Goal: Book appointment/travel/reservation

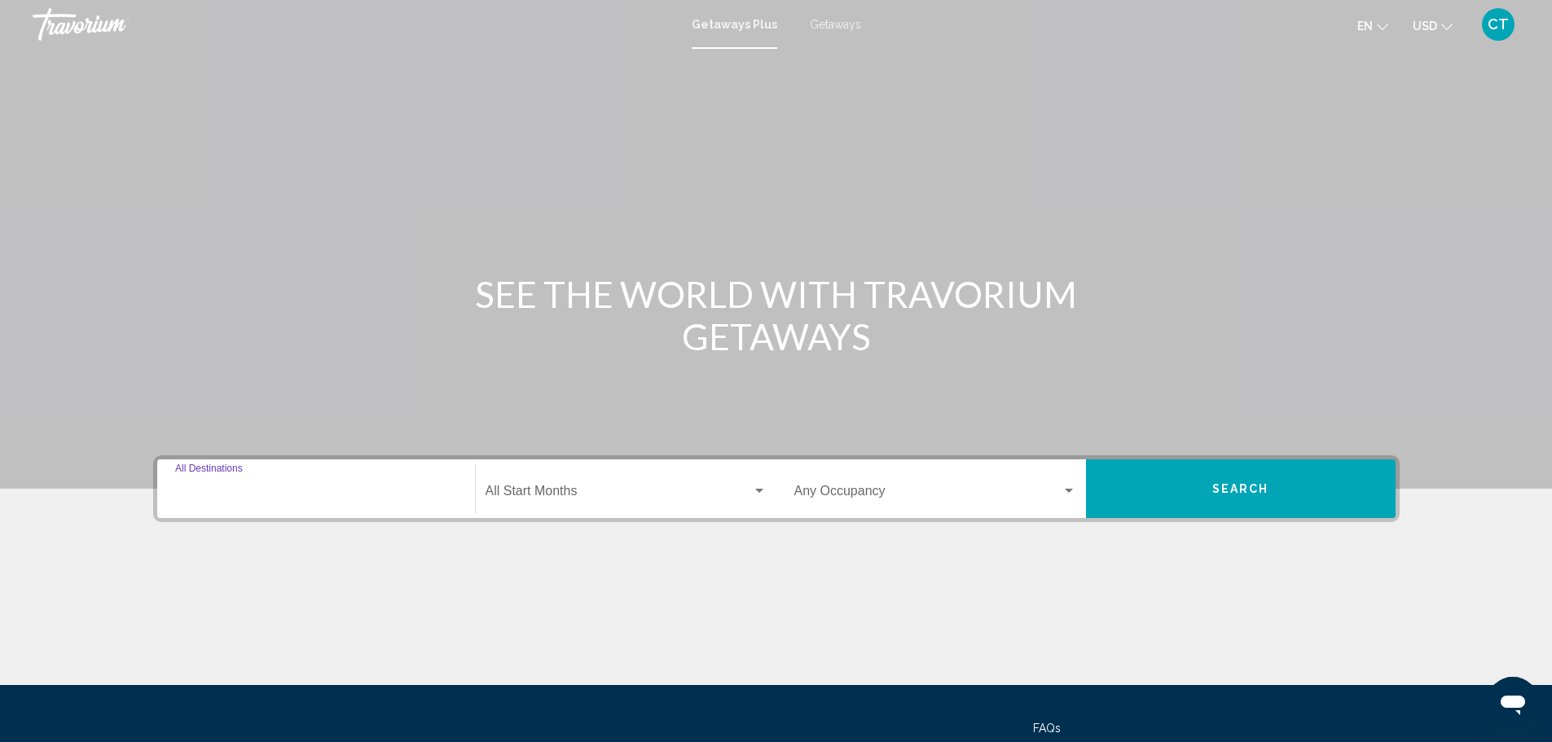
click at [279, 495] on input "Destination All Destinations" at bounding box center [316, 494] width 282 height 15
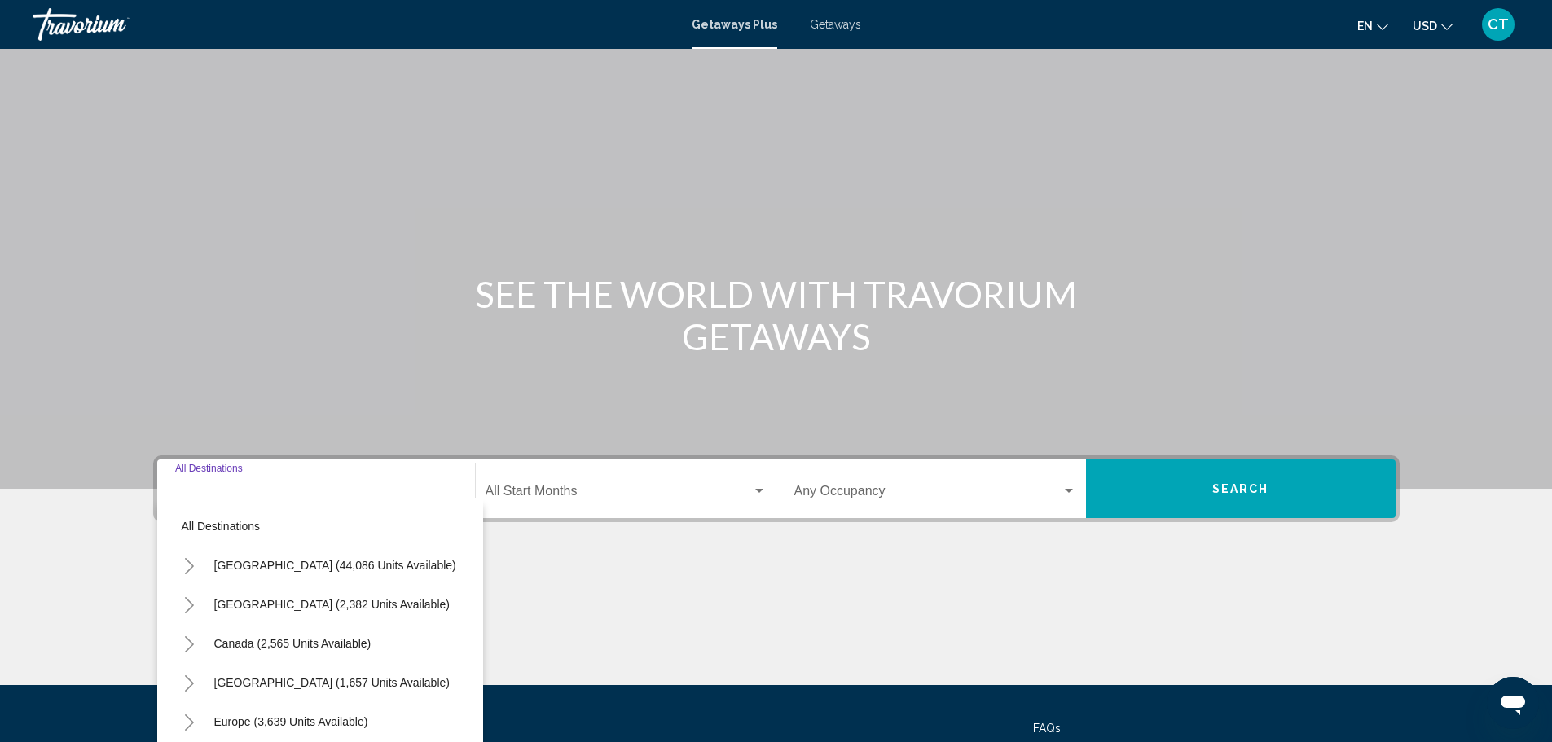
scroll to position [143, 0]
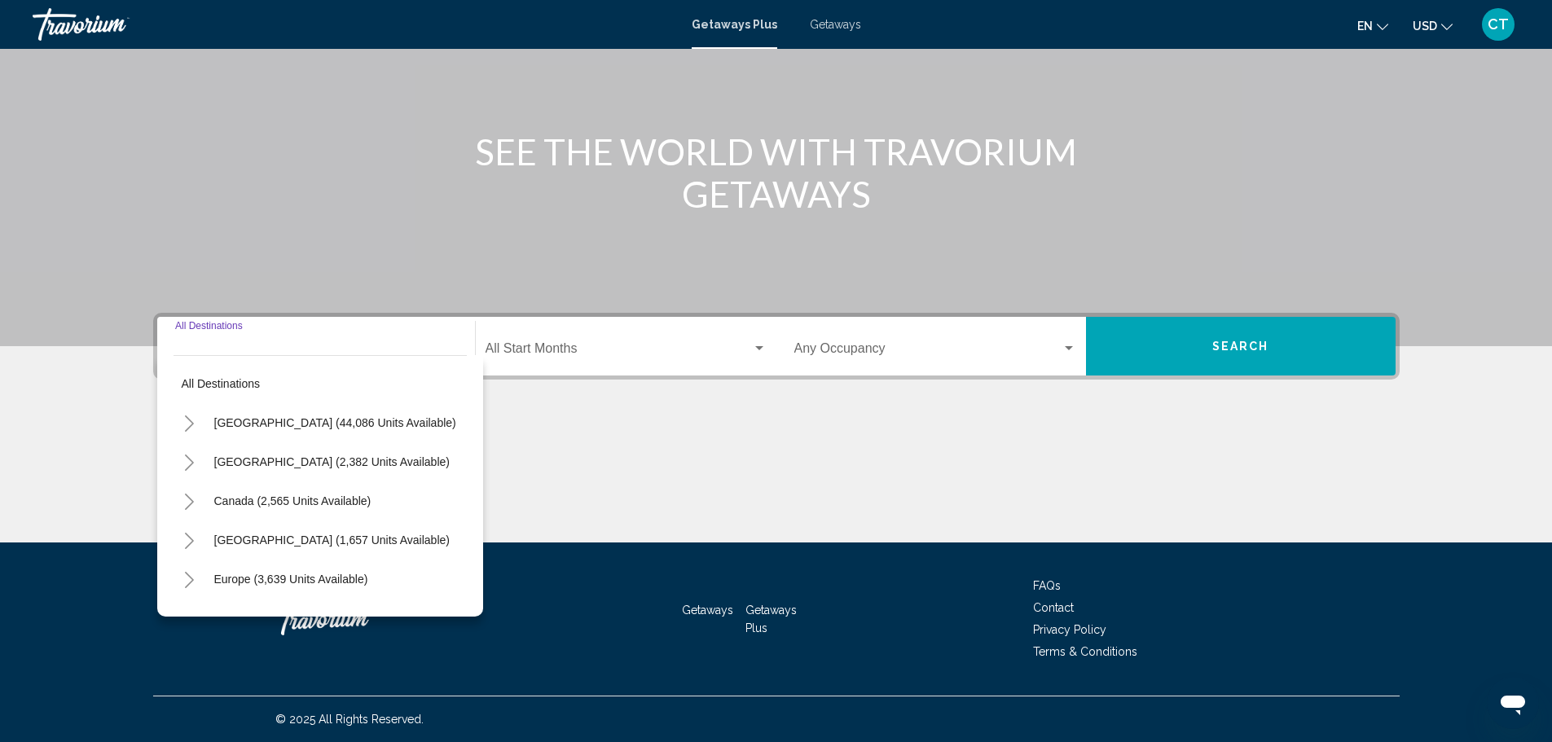
click at [187, 422] on icon "Toggle United States (44,086 units available)" at bounding box center [189, 424] width 12 height 16
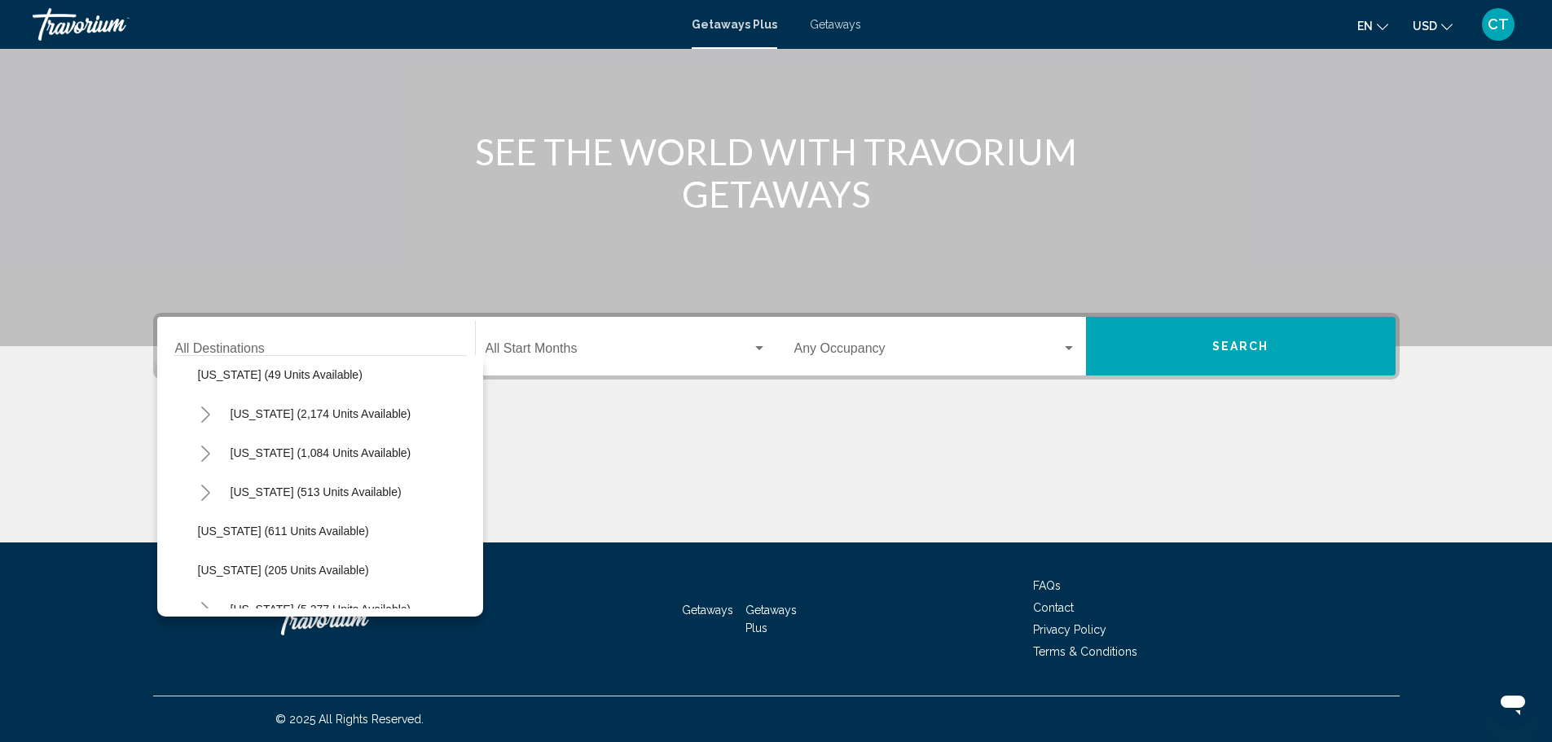
scroll to position [1222, 0]
click at [207, 455] on icon "Toggle South Carolina (2,174 units available)" at bounding box center [206, 453] width 12 height 16
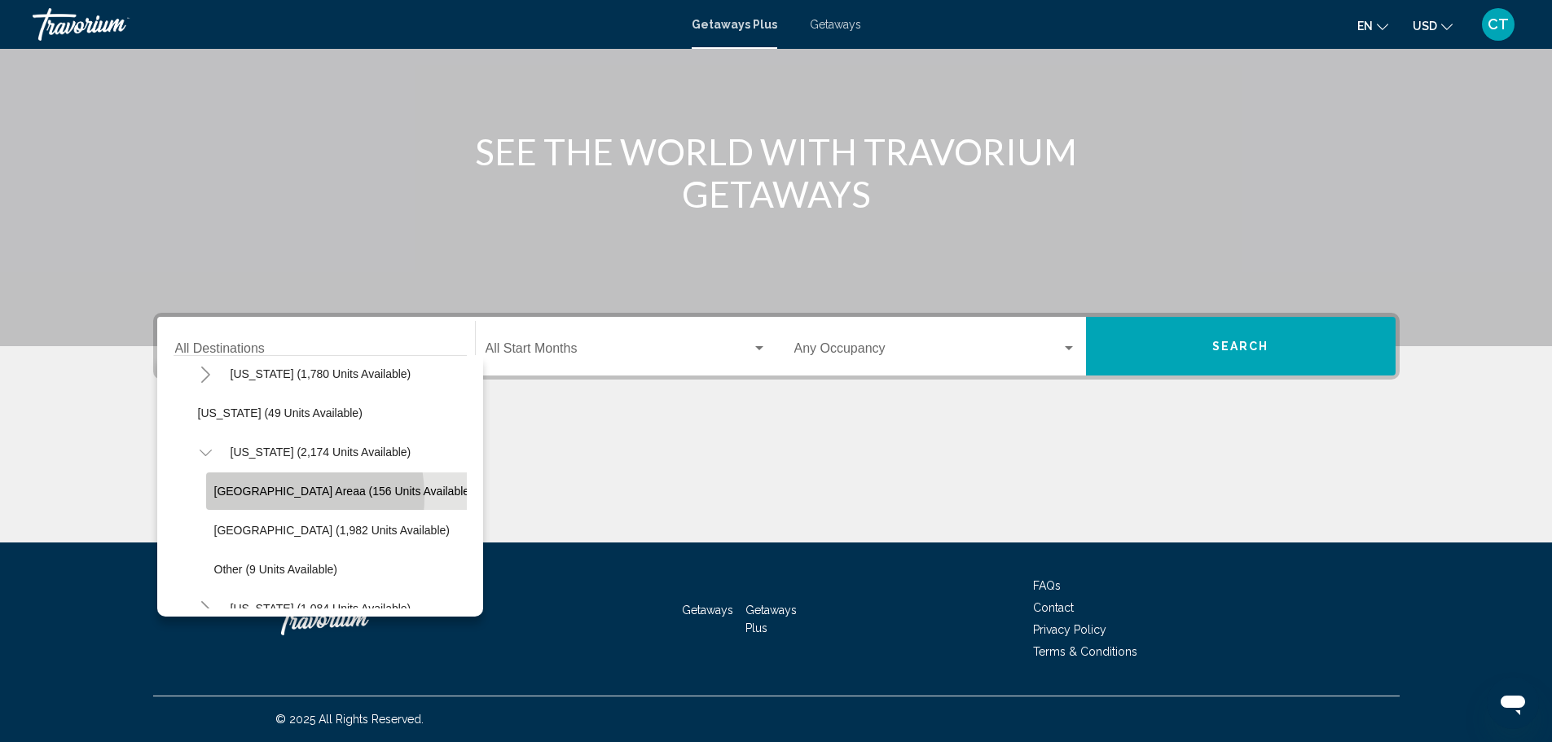
click at [271, 497] on span "[GEOGRAPHIC_DATA] Areaa (156 units available)" at bounding box center [343, 491] width 259 height 13
type input "**********"
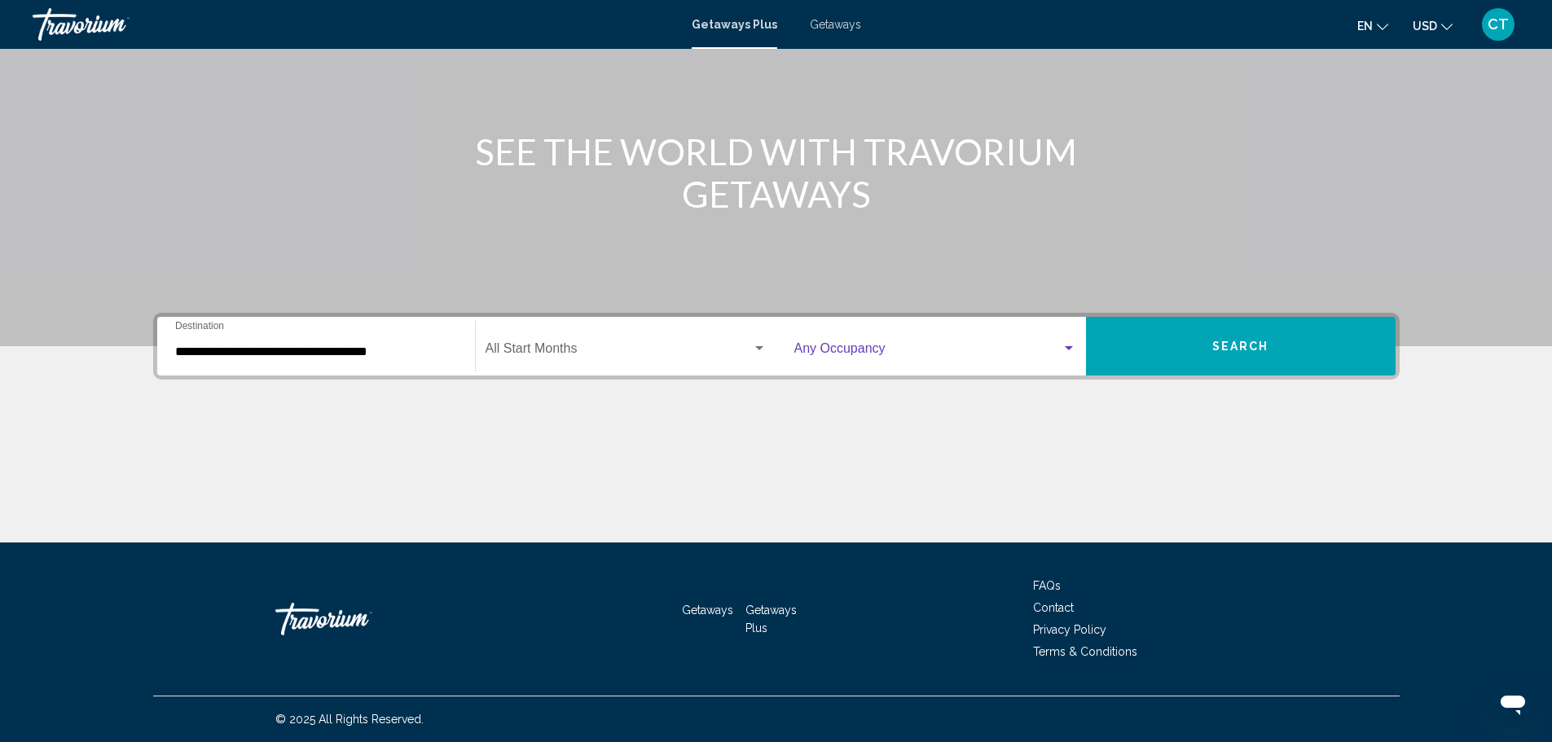
click at [929, 350] on span "Search widget" at bounding box center [927, 352] width 267 height 15
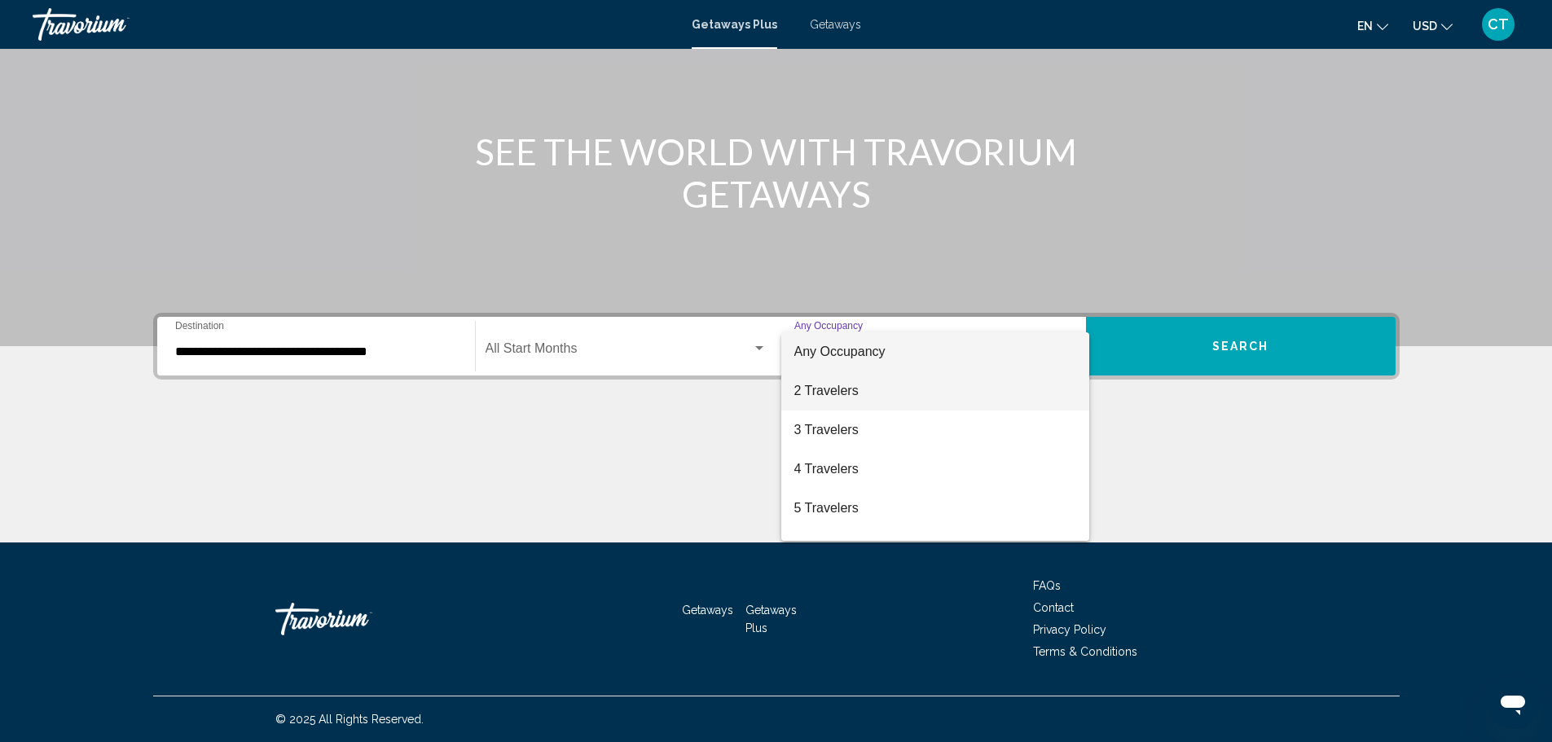
click at [891, 397] on span "2 Travelers" at bounding box center [935, 391] width 282 height 39
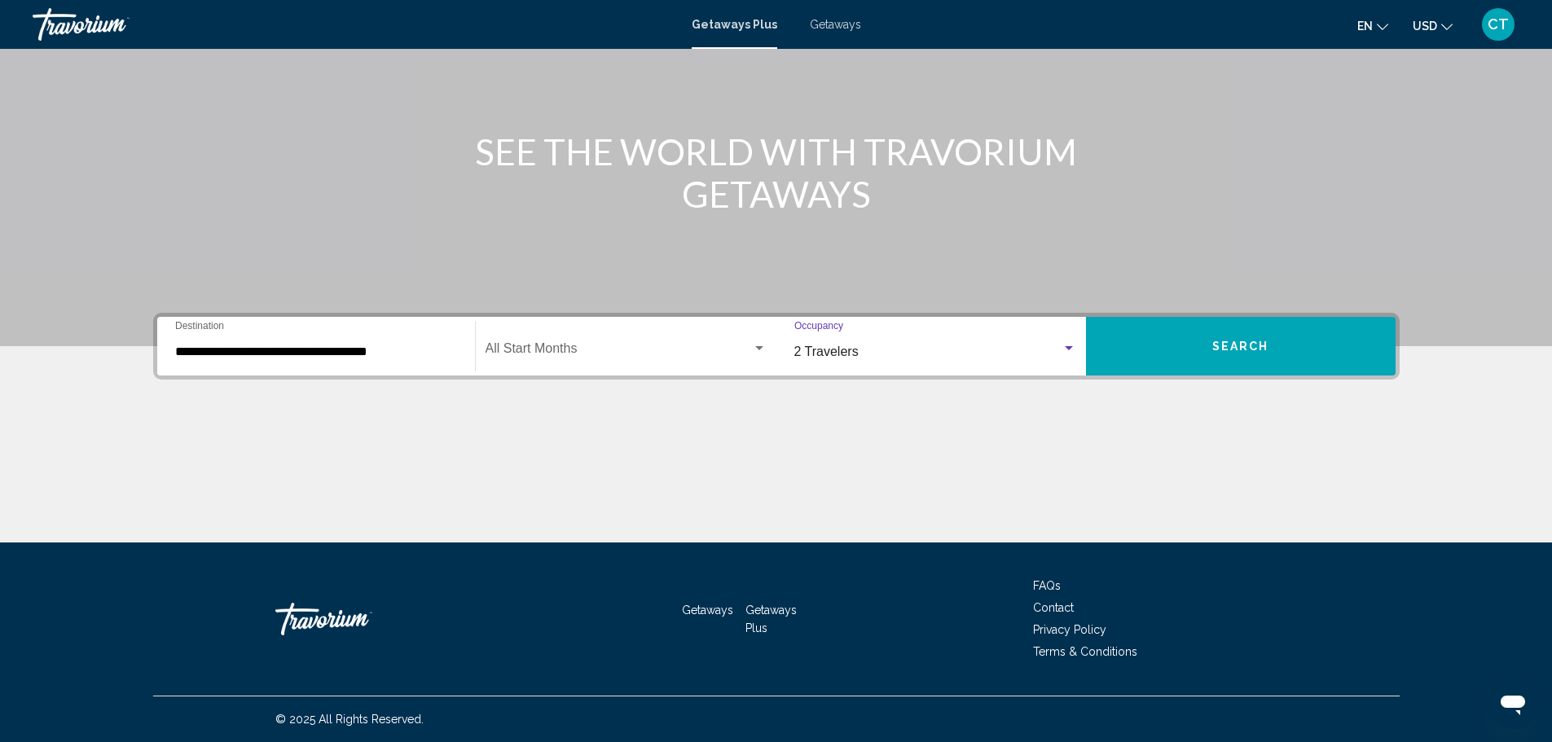
click at [1254, 354] on button "Search" at bounding box center [1241, 346] width 310 height 59
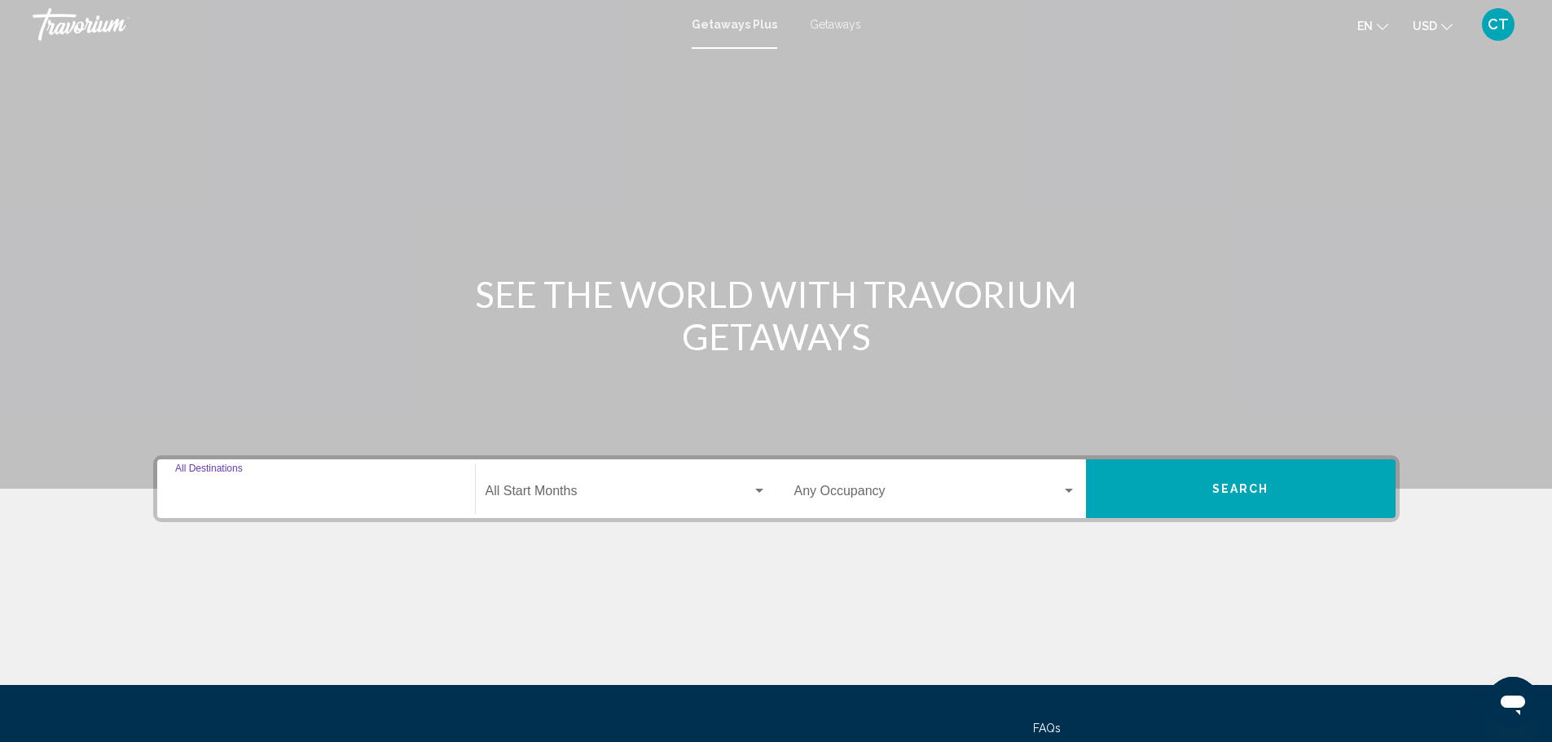
click at [283, 495] on input "Destination All Destinations" at bounding box center [316, 494] width 282 height 15
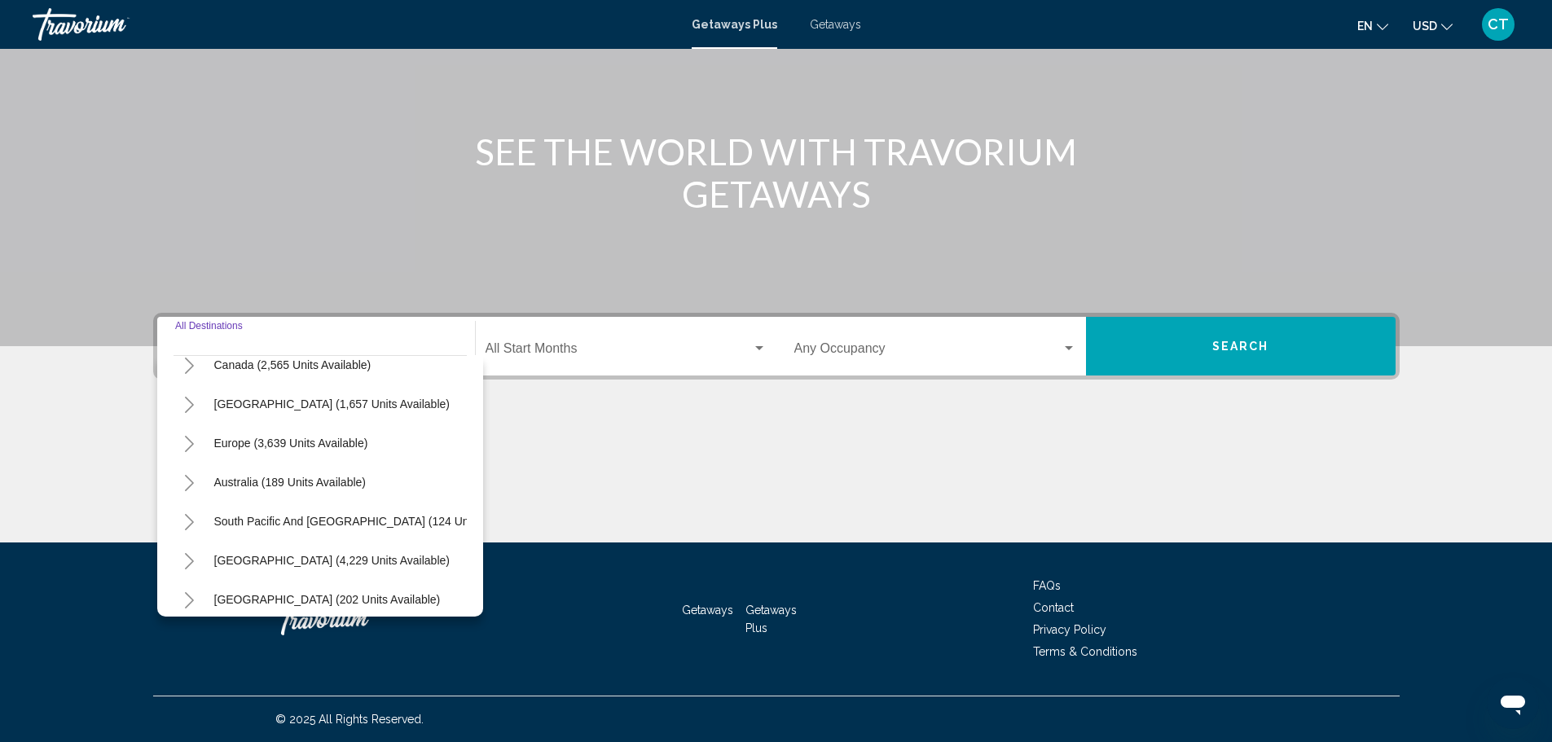
scroll to position [113, 0]
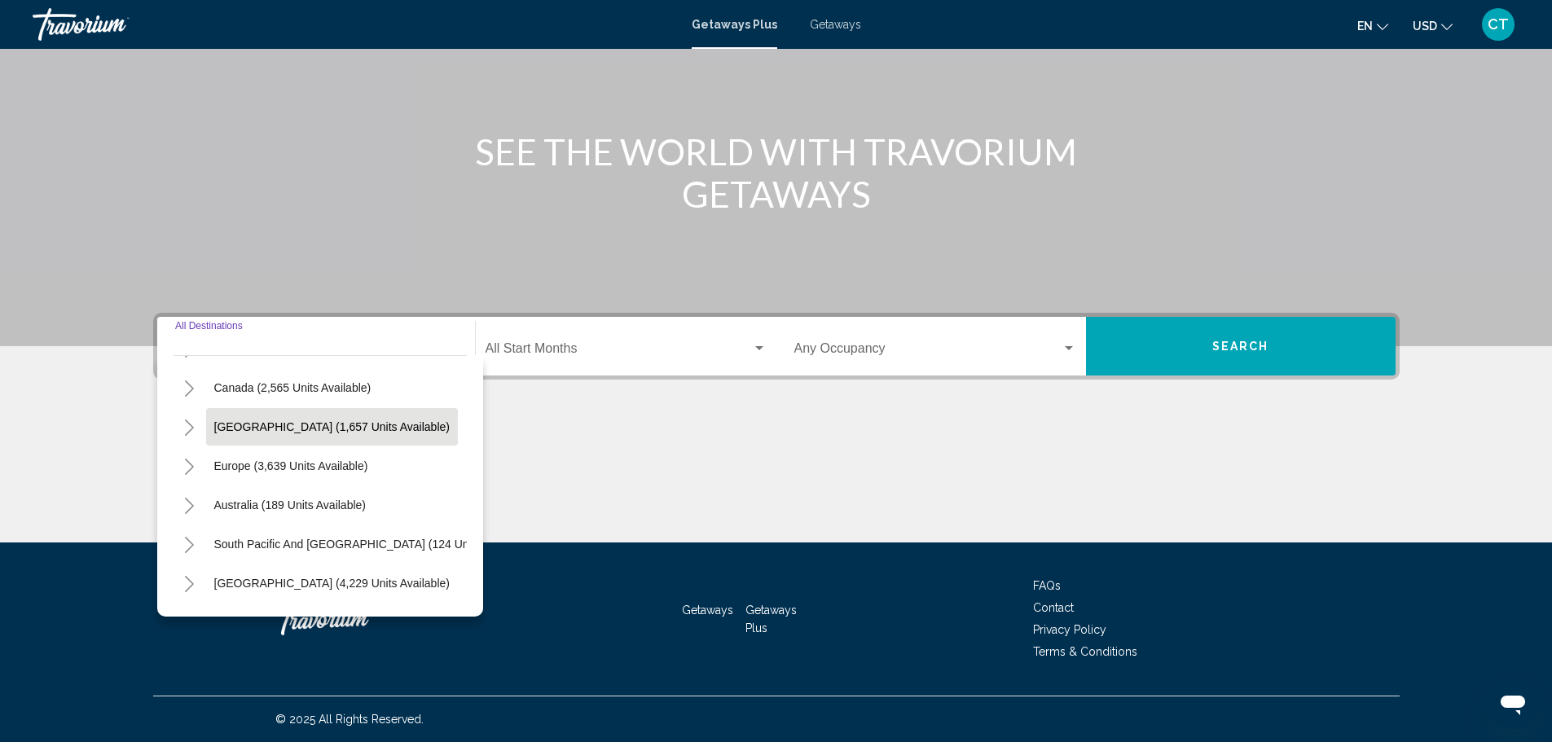
click at [279, 433] on span "[GEOGRAPHIC_DATA] (1,657 units available)" at bounding box center [331, 426] width 235 height 13
type input "**********"
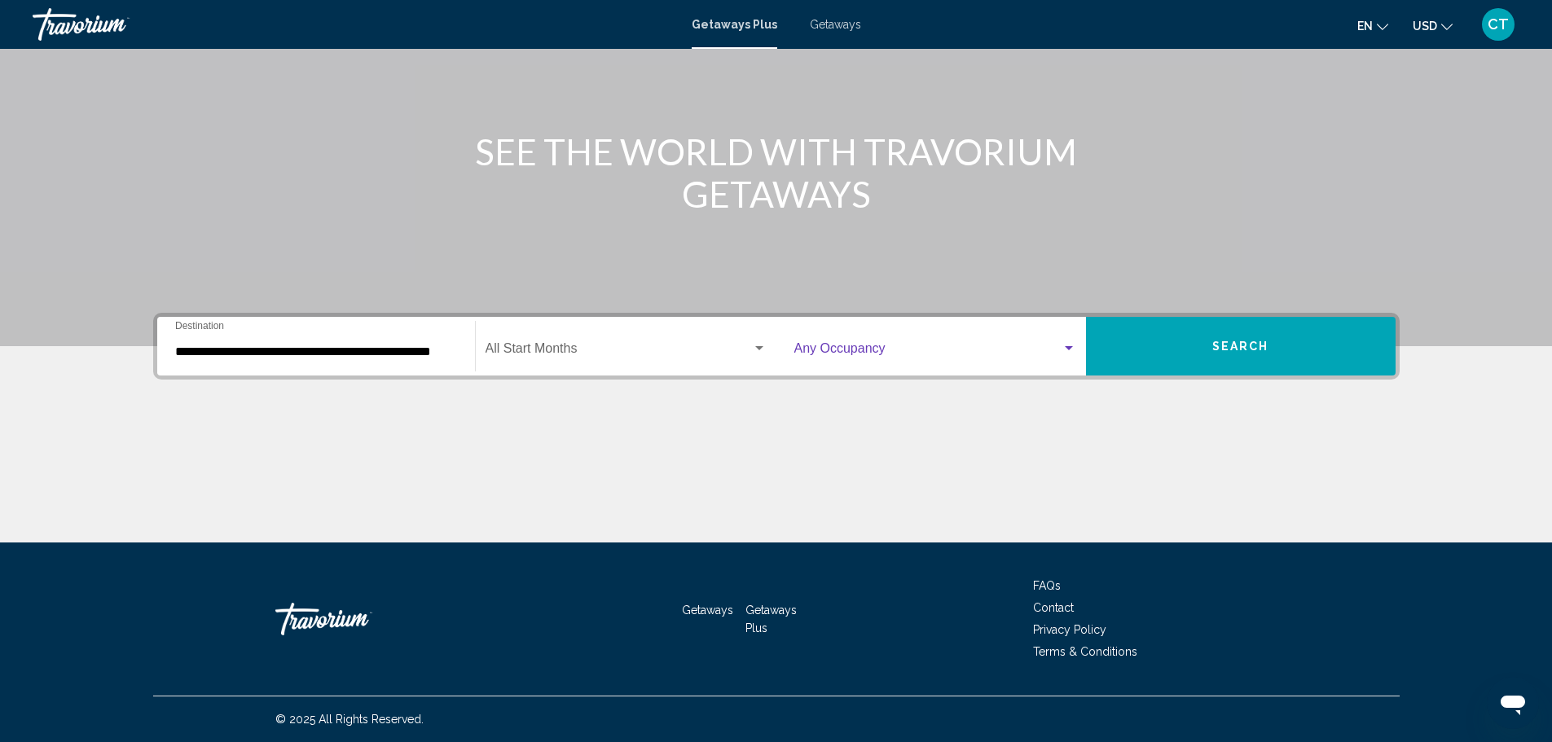
click at [958, 347] on span "Search widget" at bounding box center [927, 352] width 267 height 15
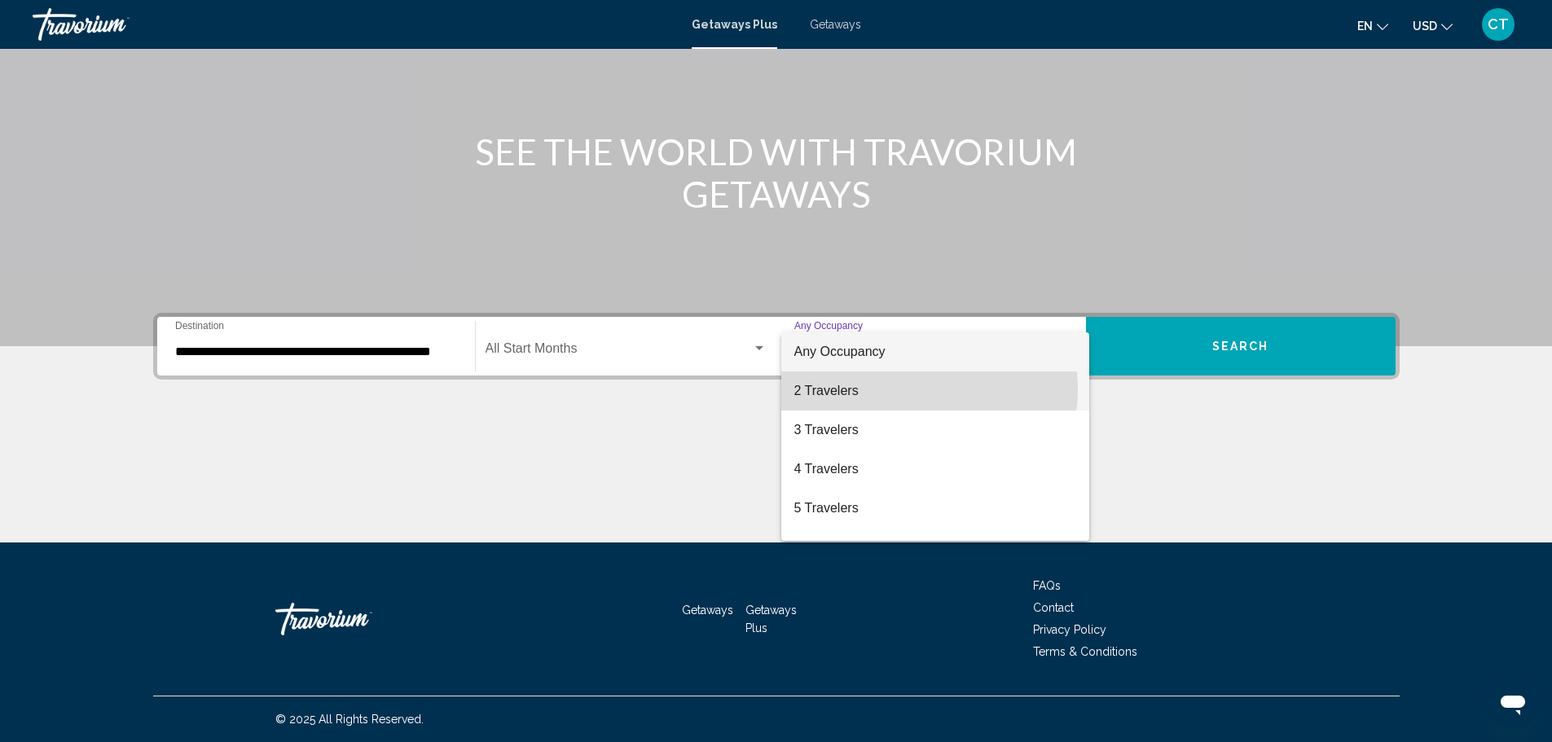
click at [915, 389] on span "2 Travelers" at bounding box center [935, 391] width 282 height 39
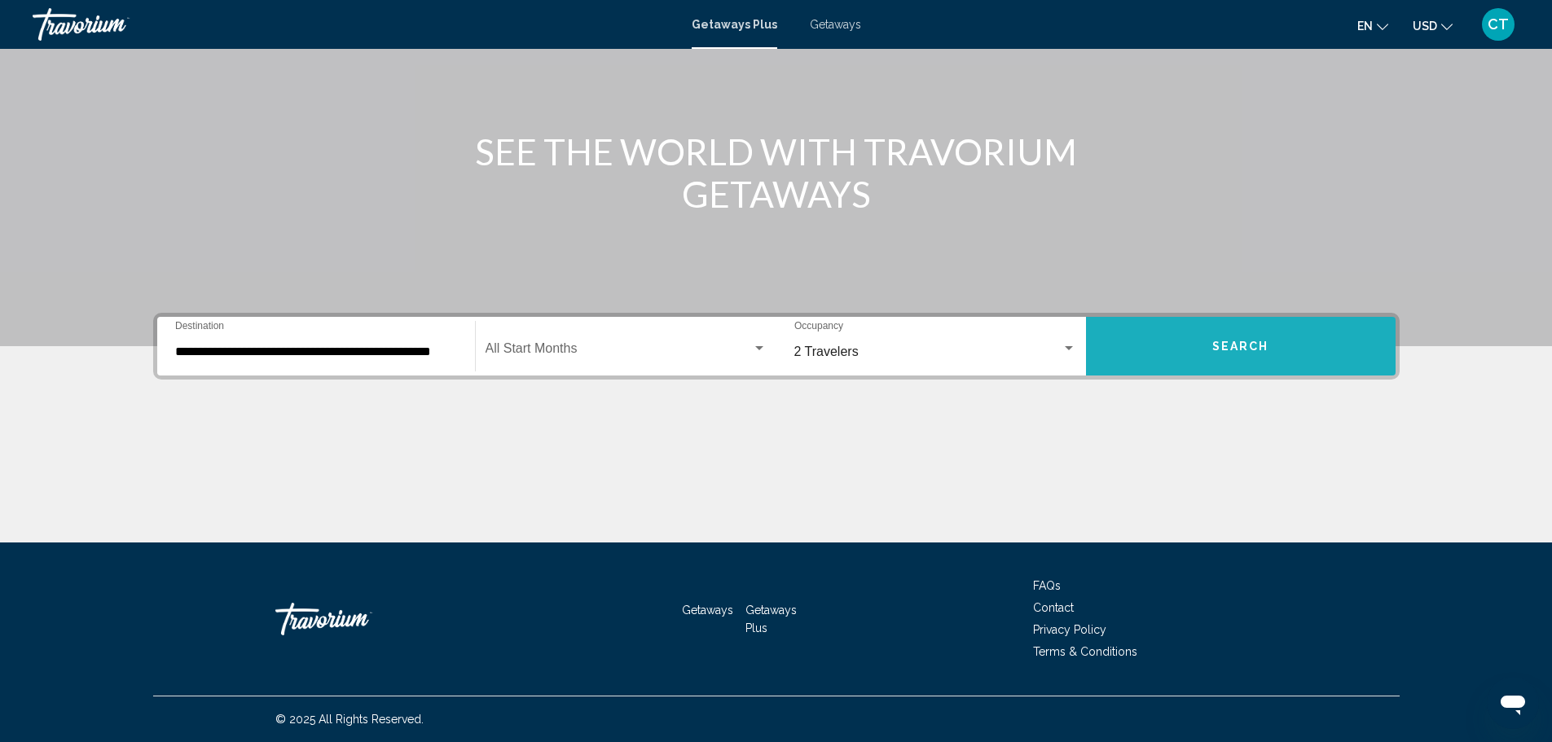
click at [1263, 352] on span "Search" at bounding box center [1240, 347] width 57 height 13
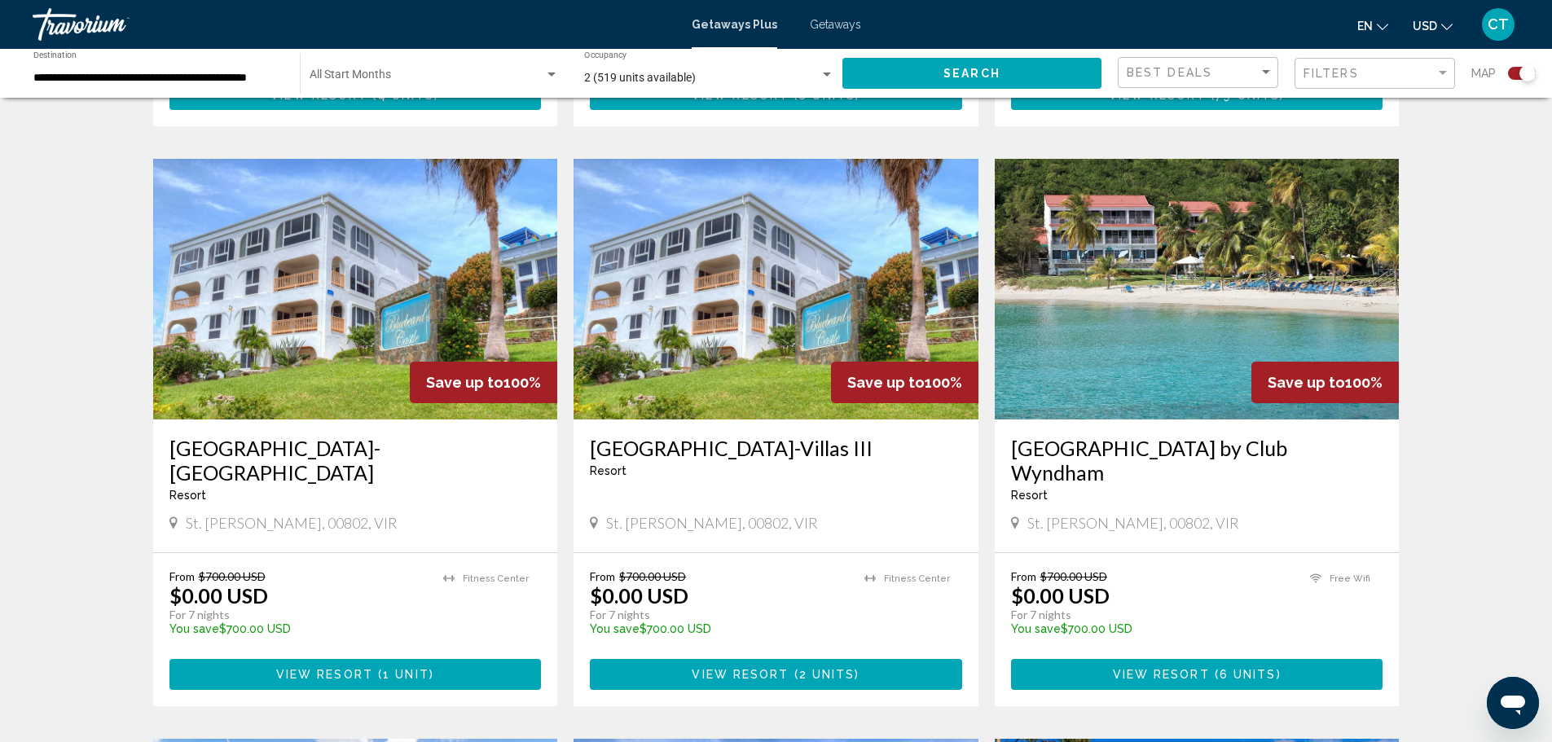
scroll to position [1141, 0]
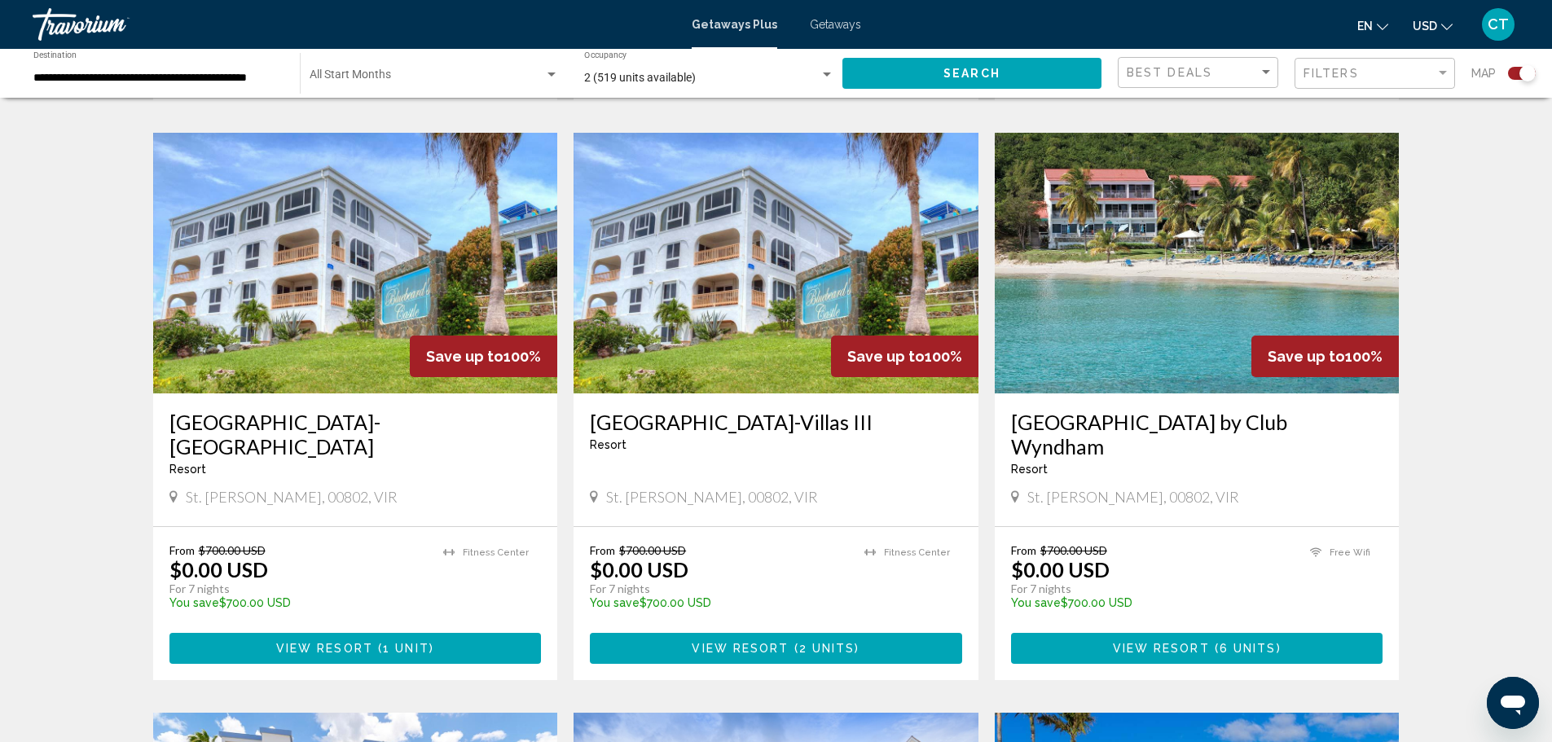
click at [763, 633] on button "View Resort ( 2 units )" at bounding box center [776, 648] width 372 height 30
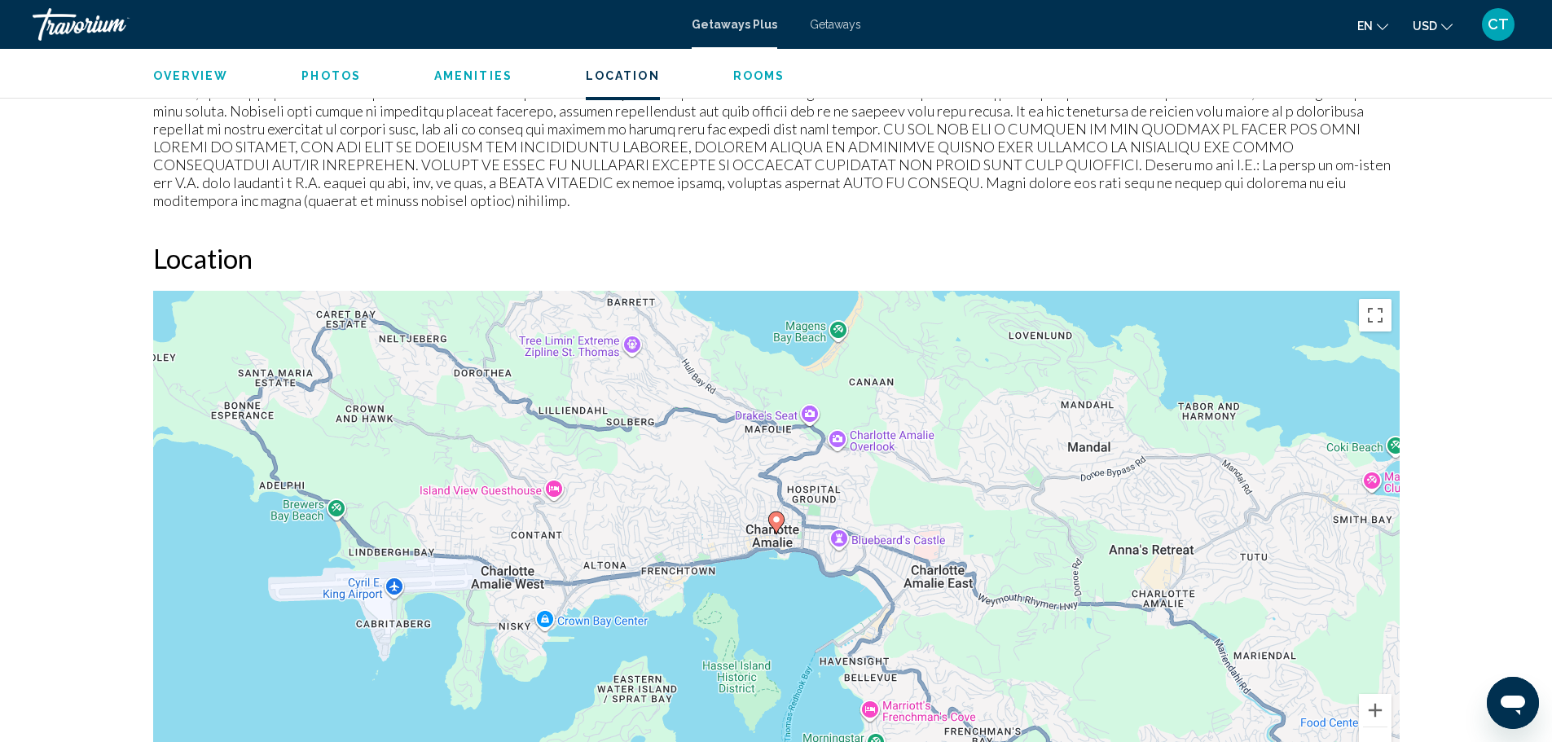
scroll to position [1385, 0]
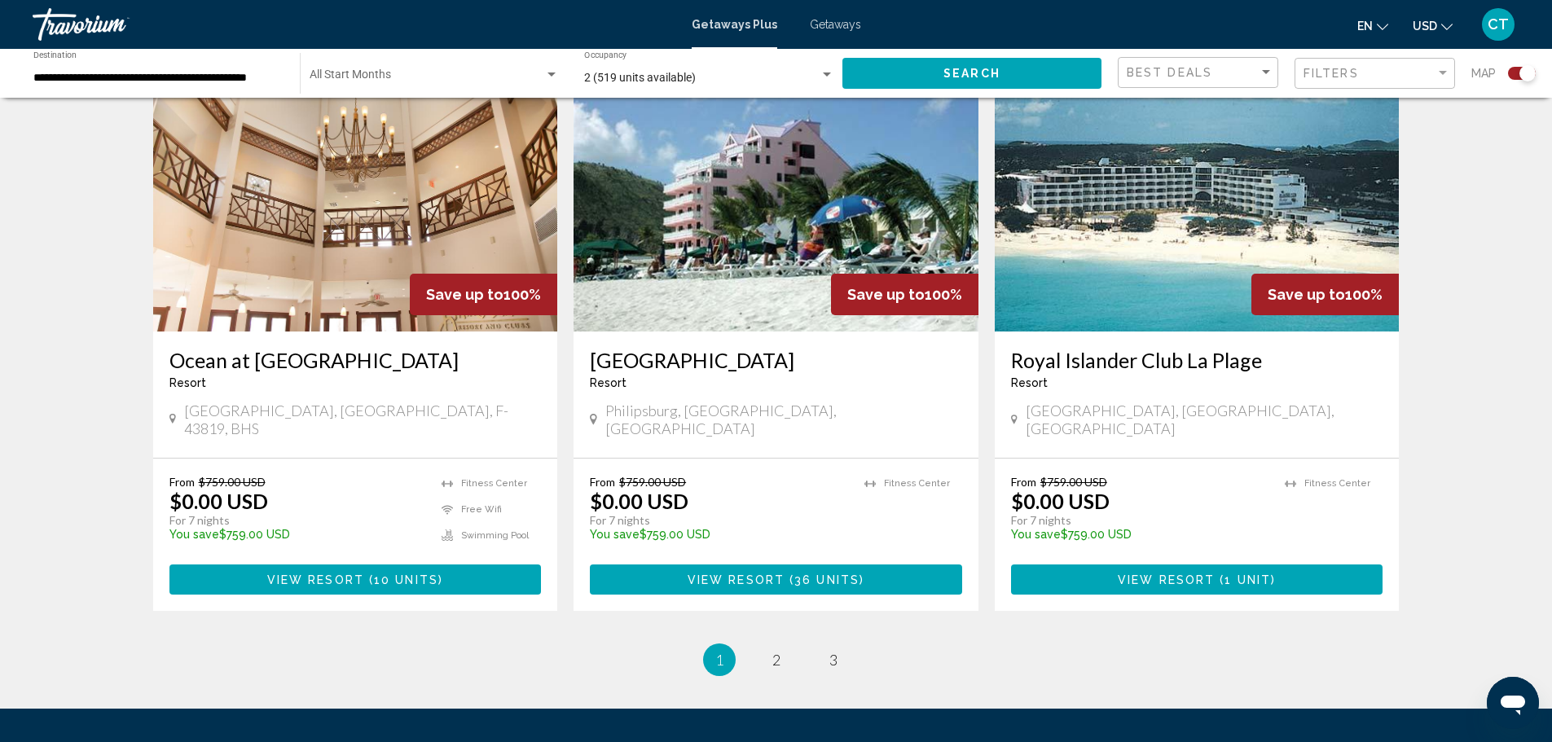
scroll to position [2363, 0]
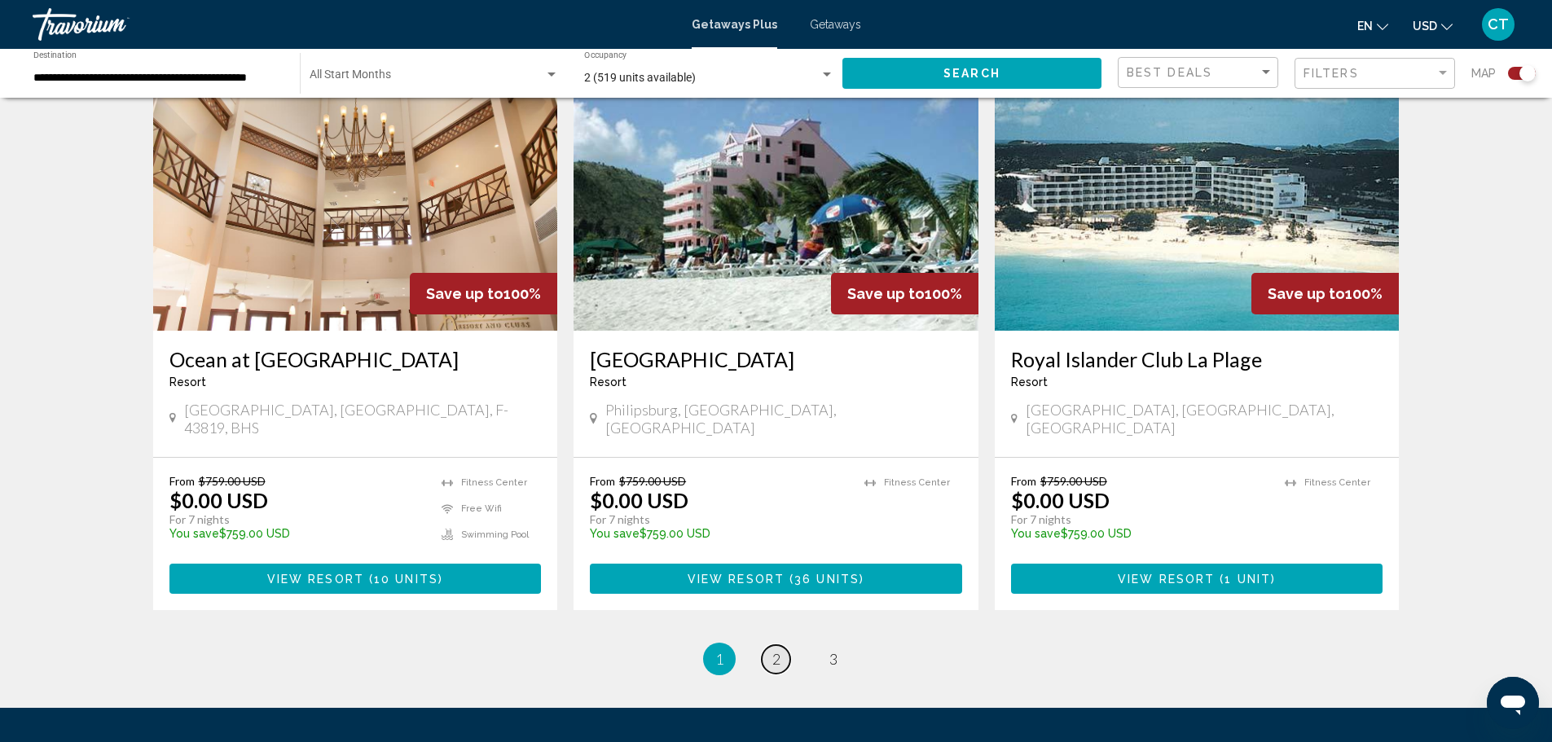
click at [773, 645] on link "page 2" at bounding box center [776, 659] width 29 height 29
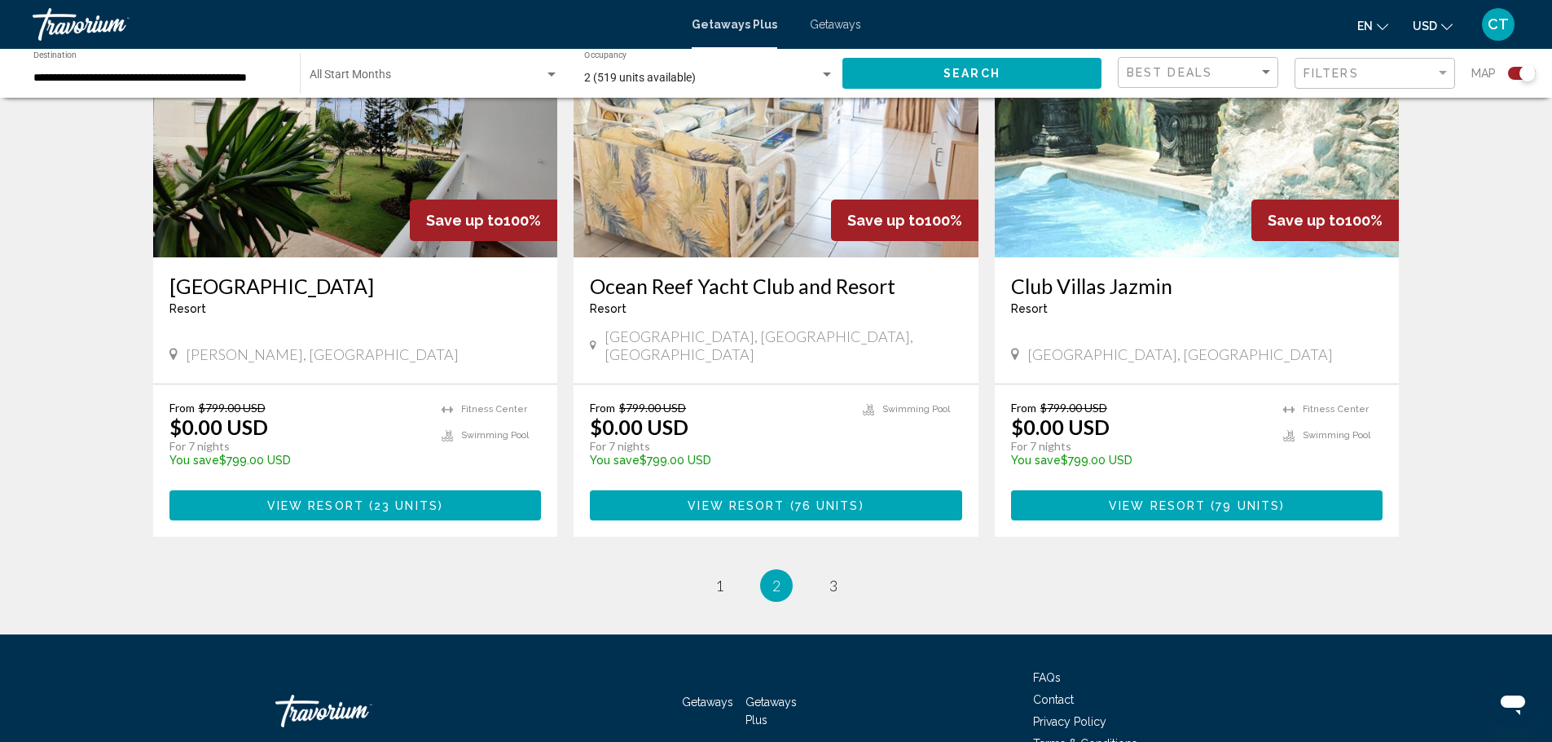
scroll to position [2444, 0]
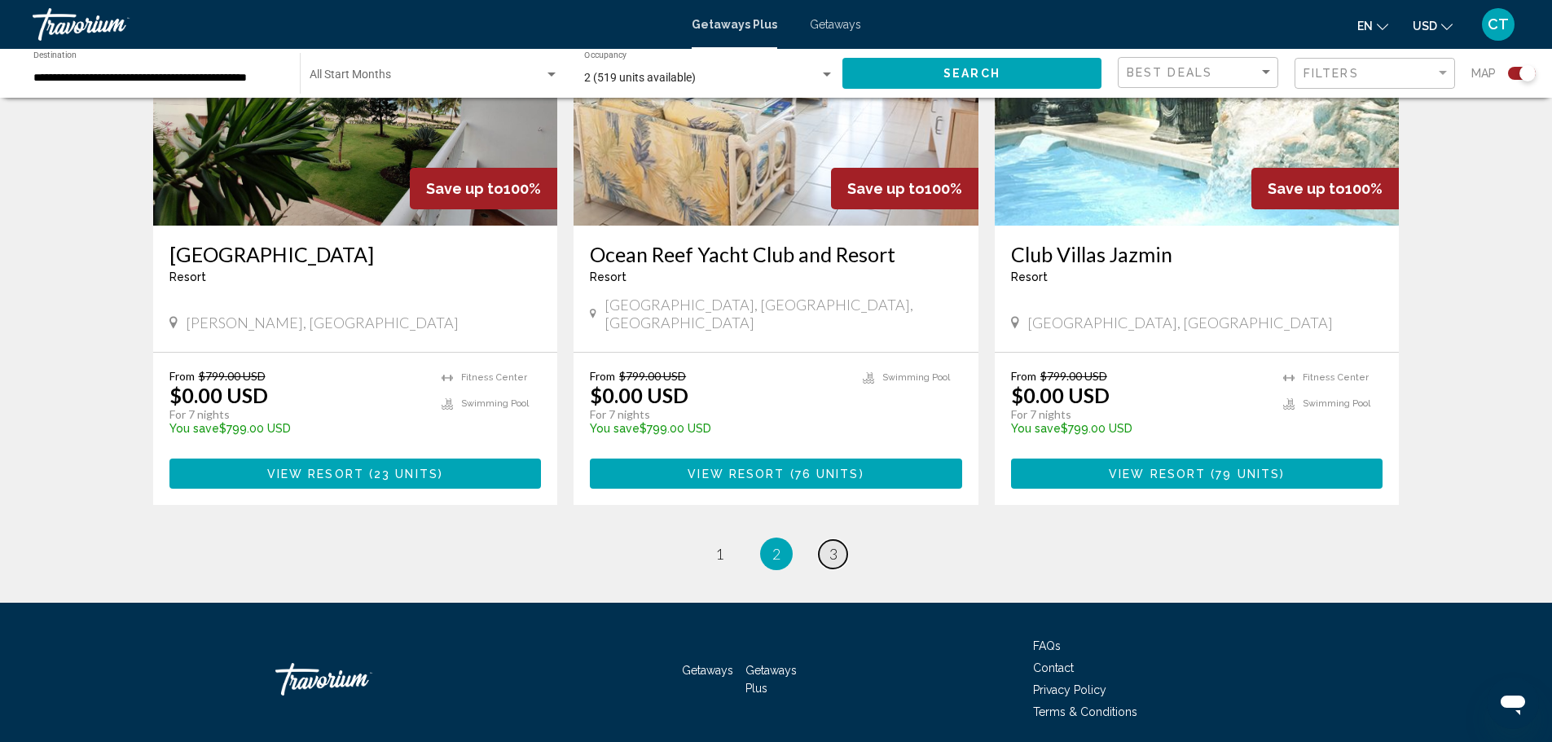
click at [831, 545] on span "3" at bounding box center [833, 554] width 8 height 18
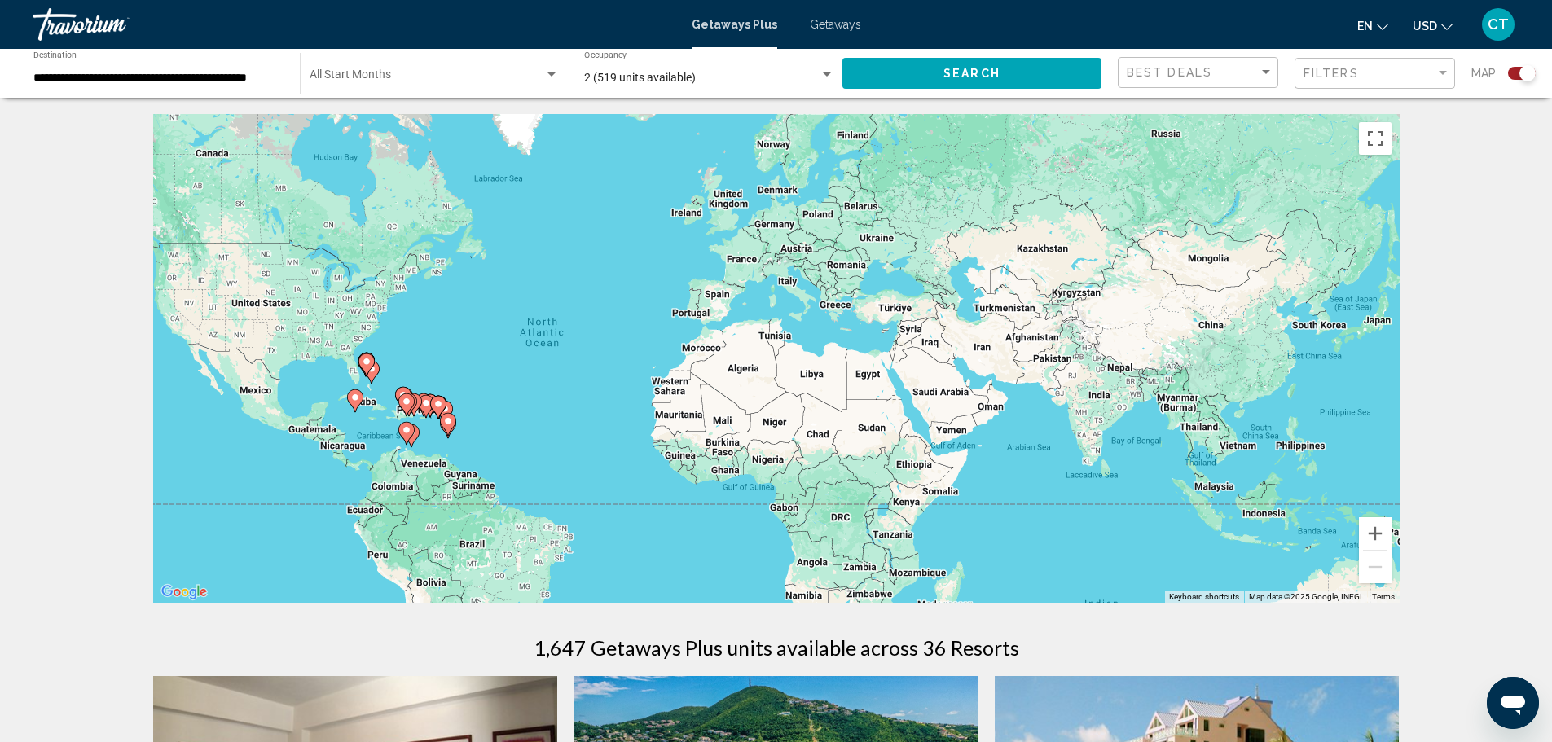
drag, startPoint x: 1248, startPoint y: 254, endPoint x: 1062, endPoint y: 254, distance: 186.6
click at [1062, 254] on div "To activate drag with keyboard, press Alt + Enter. Once in keyboard drag state,…" at bounding box center [776, 358] width 1247 height 489
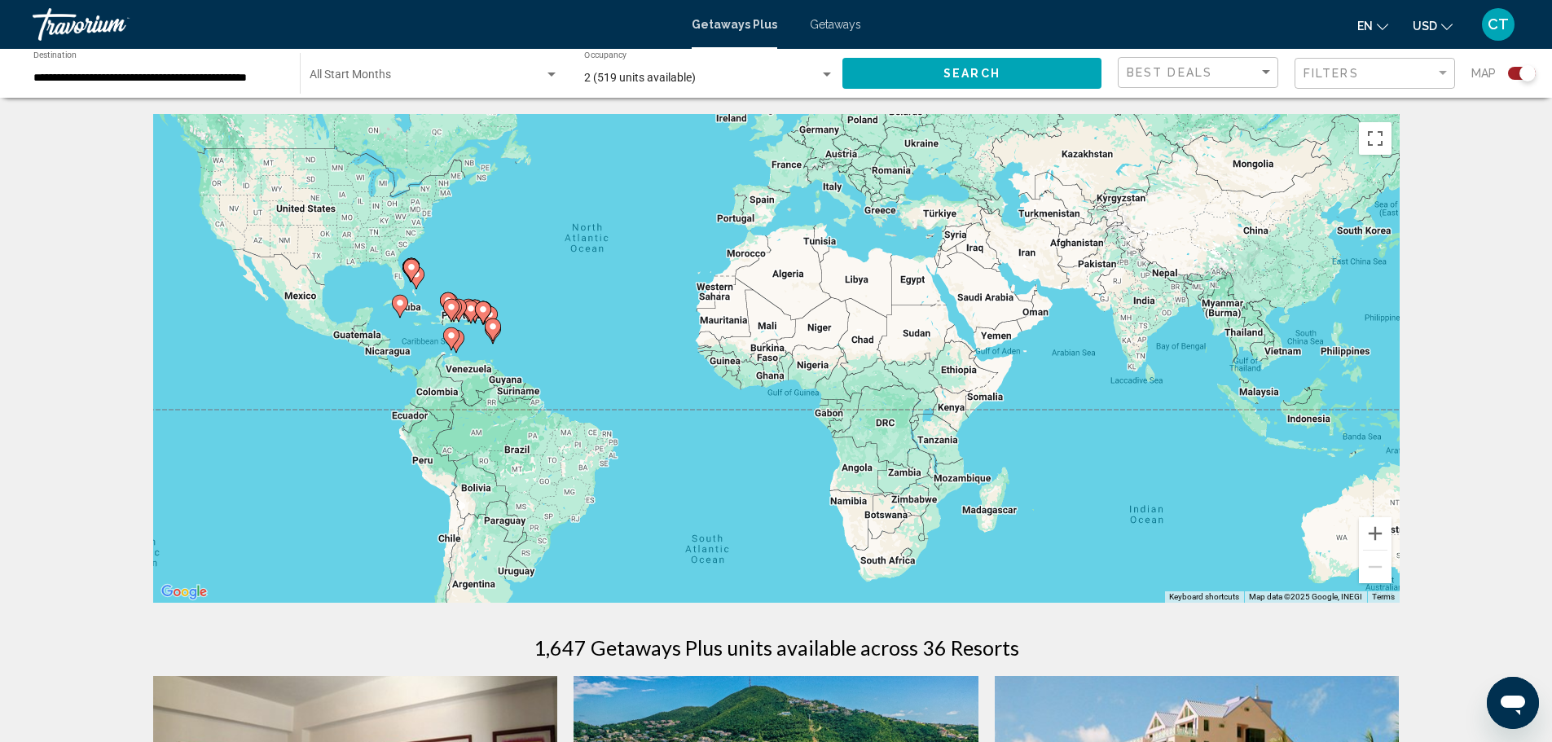
drag, startPoint x: 1018, startPoint y: 518, endPoint x: 1063, endPoint y: 423, distance: 105.3
click at [1063, 423] on div "To activate drag with keyboard, press Alt + Enter. Once in keyboard drag state,…" at bounding box center [776, 358] width 1247 height 489
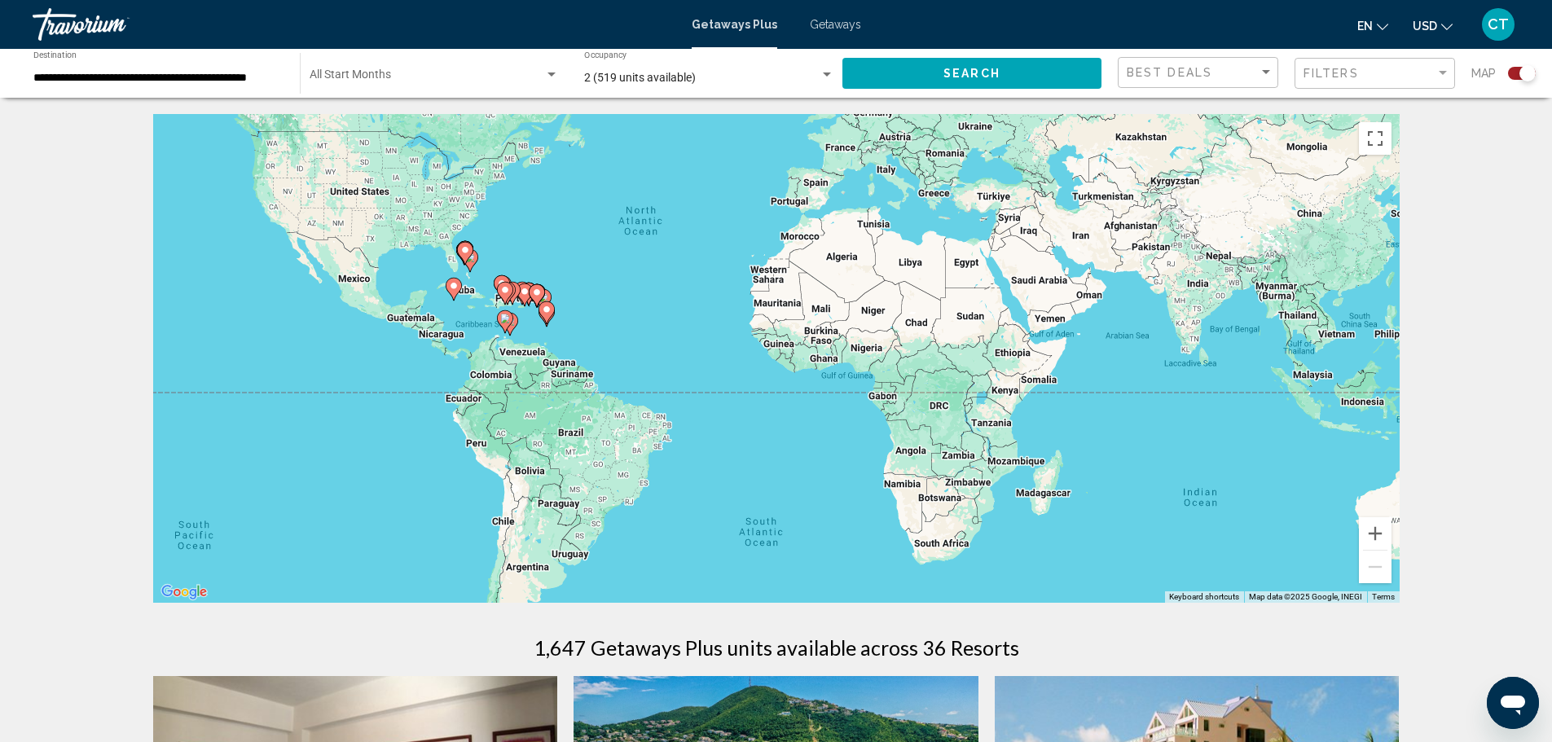
drag, startPoint x: 746, startPoint y: 508, endPoint x: 800, endPoint y: 490, distance: 56.9
click at [800, 490] on div "To activate drag with keyboard, press Alt + Enter. Once in keyboard drag state,…" at bounding box center [776, 358] width 1247 height 489
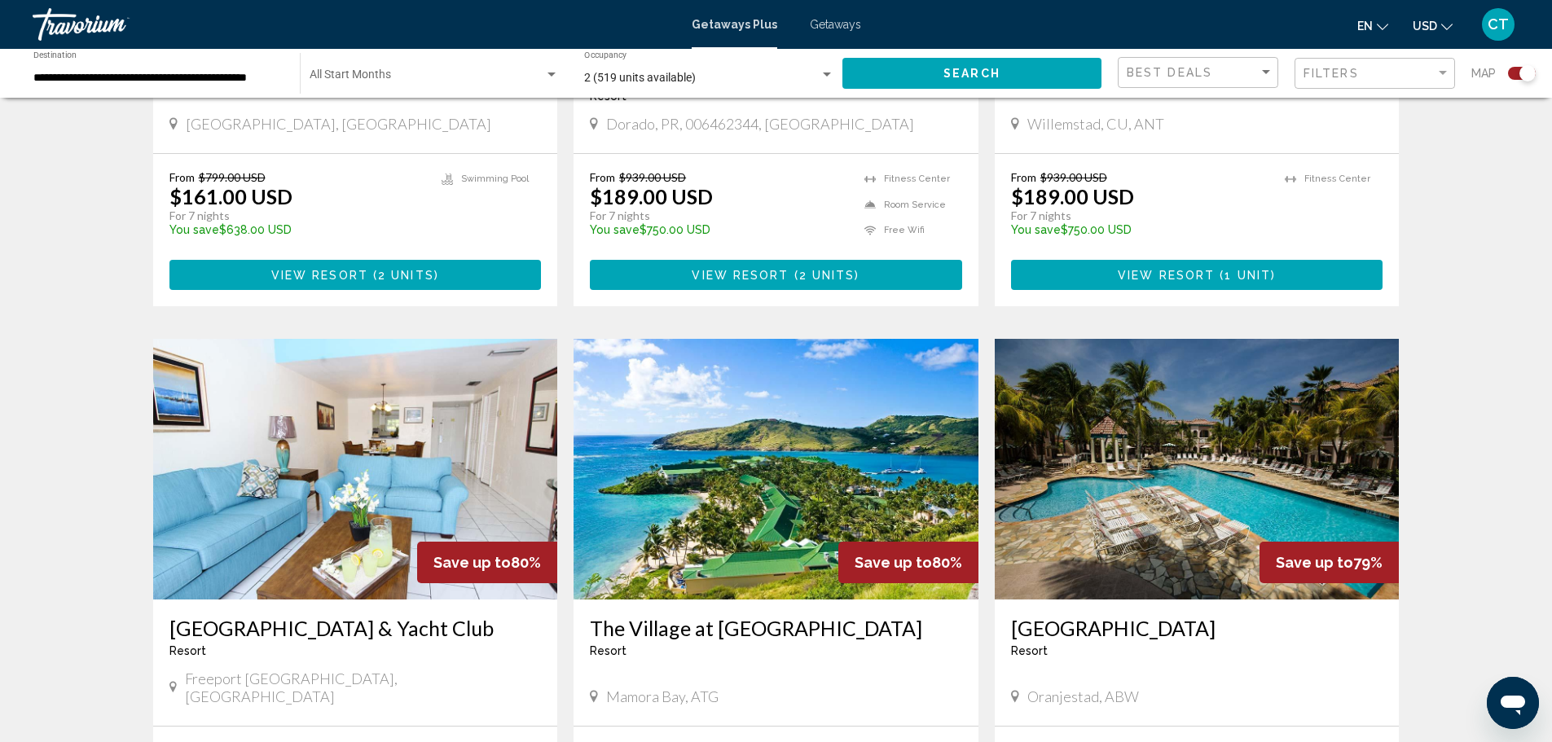
scroll to position [1955, 0]
